Goal: Information Seeking & Learning: Learn about a topic

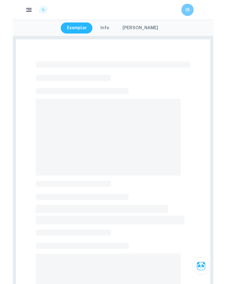
scroll to position [34, 0]
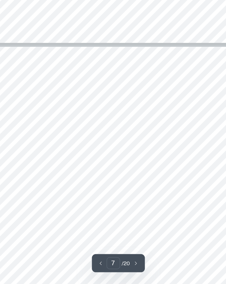
scroll to position [1748, 0]
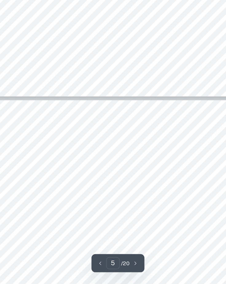
type input "6"
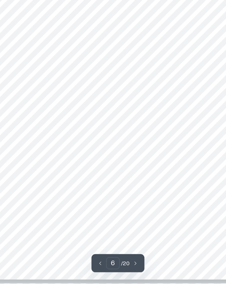
scroll to position [1561, 0]
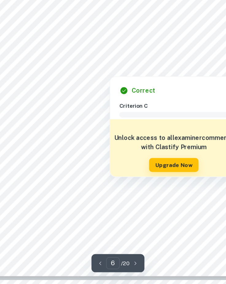
click at [104, 115] on div at bounding box center [112, 116] width 101 height 4
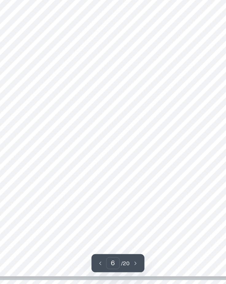
scroll to position [1489, 0]
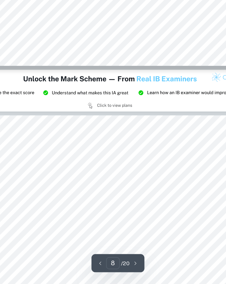
type input "9"
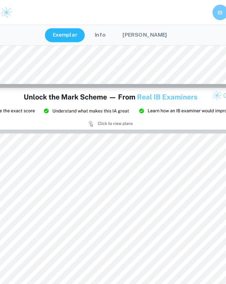
scroll to position [2276, 0]
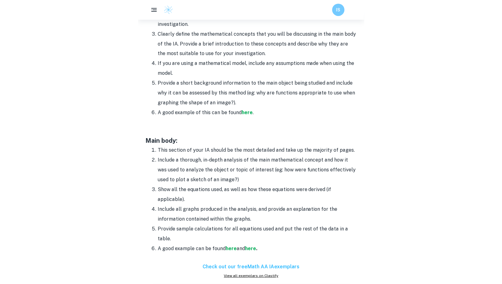
scroll to position [462, 0]
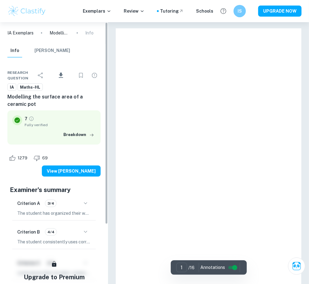
drag, startPoint x: 106, startPoint y: 107, endPoint x: 37, endPoint y: 101, distance: 69.8
click at [37, 101] on div "IA Exemplars Modelling the surface area of a ceramic pot Info Info Mark Scheme …" at bounding box center [54, 153] width 108 height 262
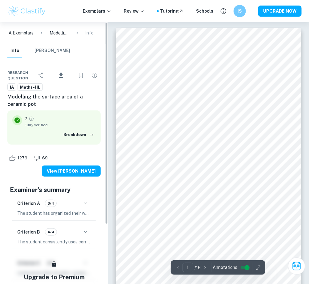
click at [13, 54] on button "Info" at bounding box center [14, 51] width 15 height 14
click at [15, 54] on button "Info" at bounding box center [14, 51] width 15 height 14
click at [53, 33] on p "Modelling the surface area of a ceramic pot" at bounding box center [60, 33] width 20 height 7
click at [58, 34] on p "Modelling the surface area of a ceramic pot" at bounding box center [60, 33] width 20 height 7
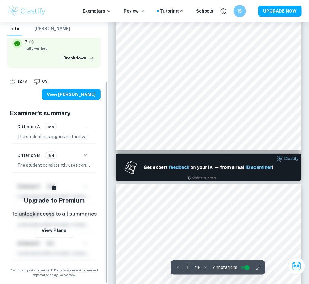
scroll to position [153, 0]
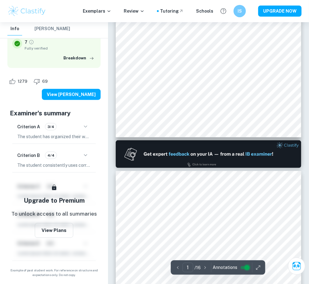
click at [244, 270] on input "controlled" at bounding box center [247, 267] width 22 height 7
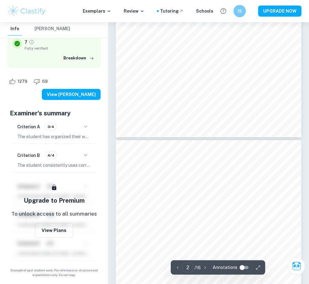
click at [241, 266] on input "controlled" at bounding box center [242, 267] width 22 height 7
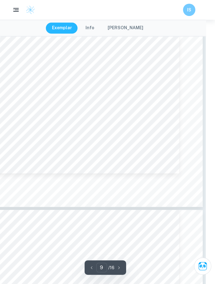
scroll to position [2633, 9]
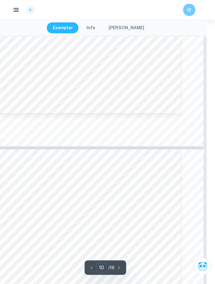
type input "11"
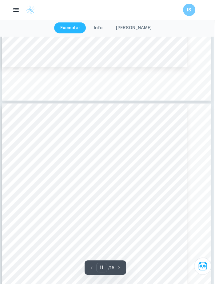
scroll to position [3053, 1]
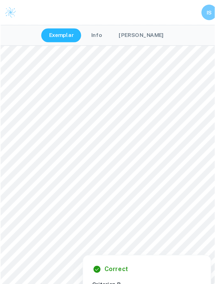
scroll to position [1409, 0]
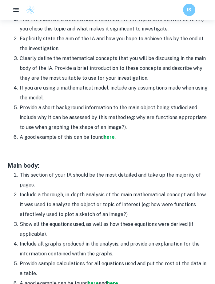
scroll to position [435, 0]
